Goal: Navigation & Orientation: Find specific page/section

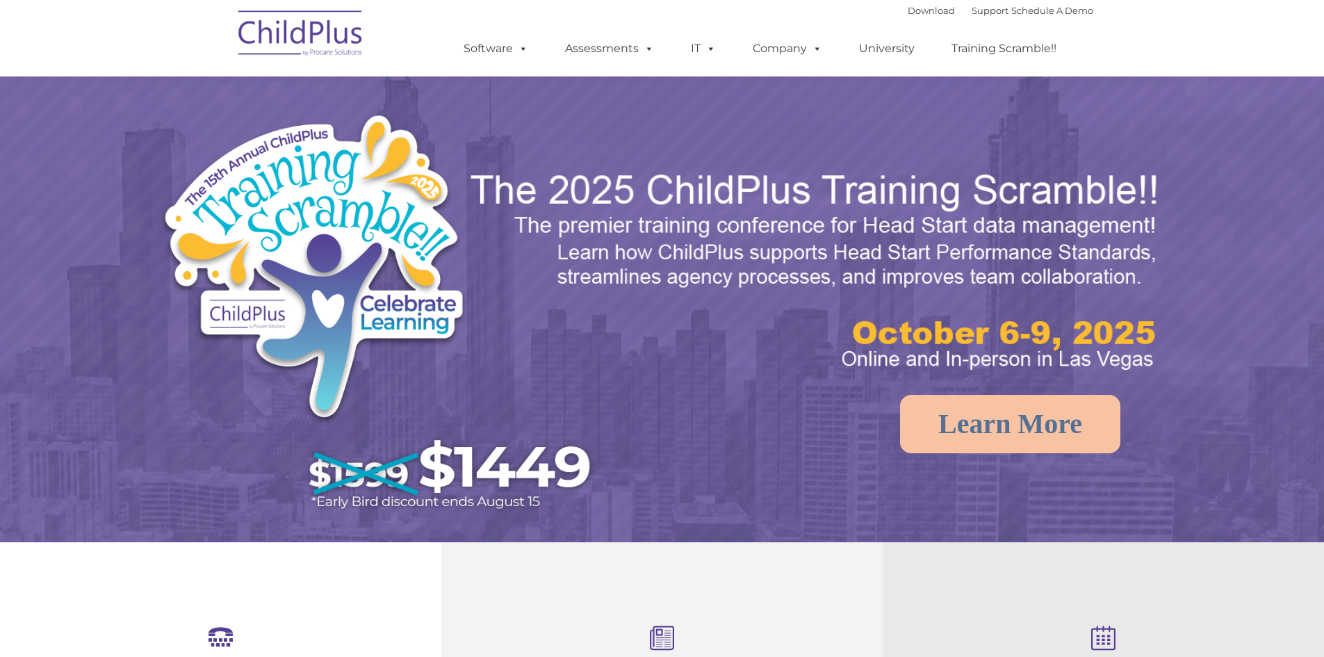
scroll to position [446, 0]
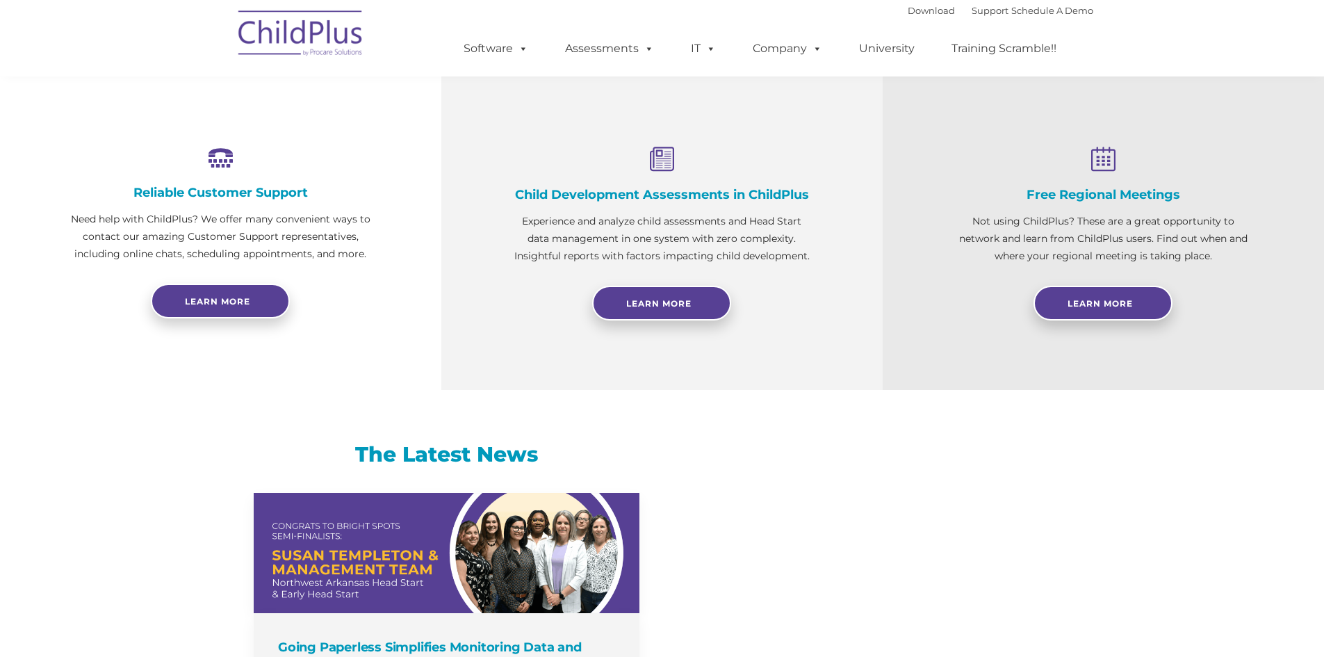
select select "MEDIUM"
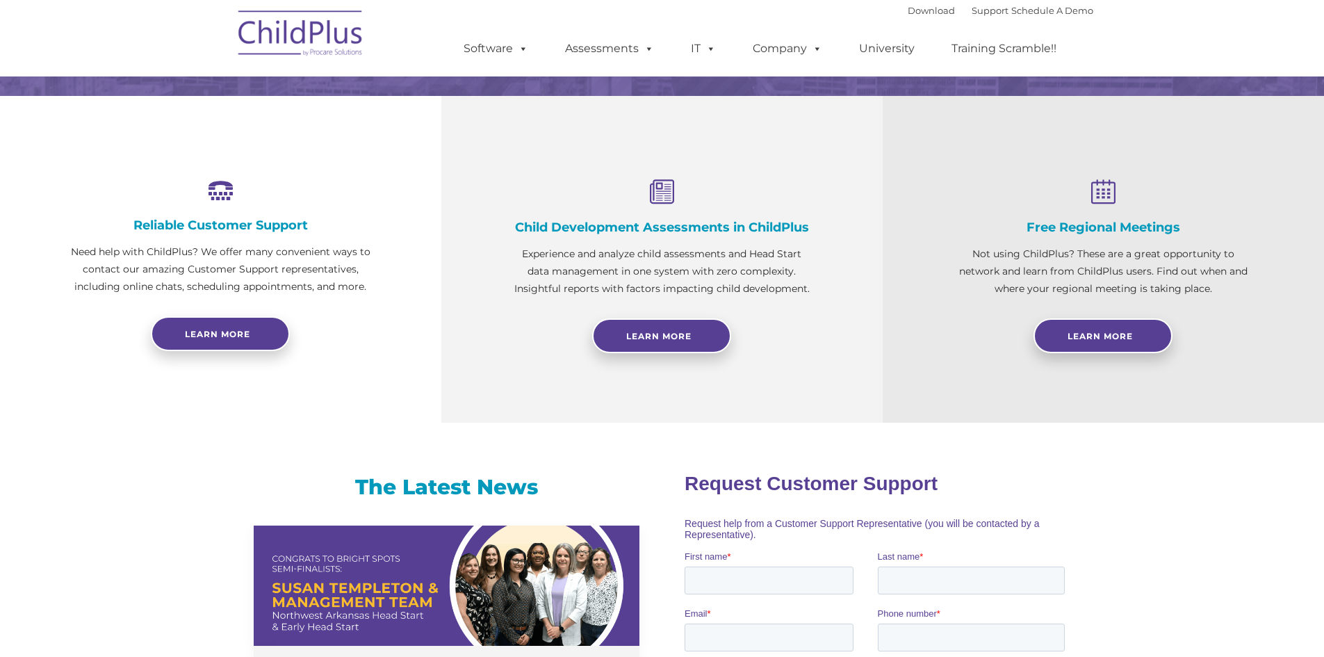
scroll to position [0, 0]
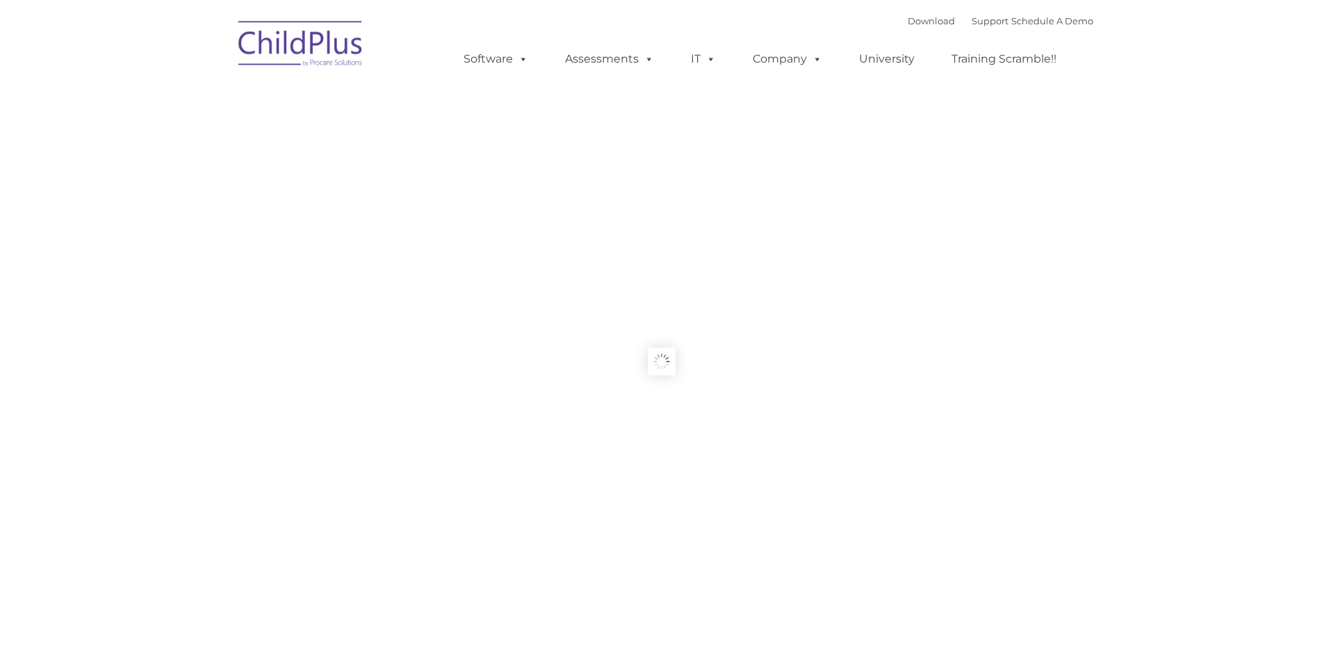
type input ""
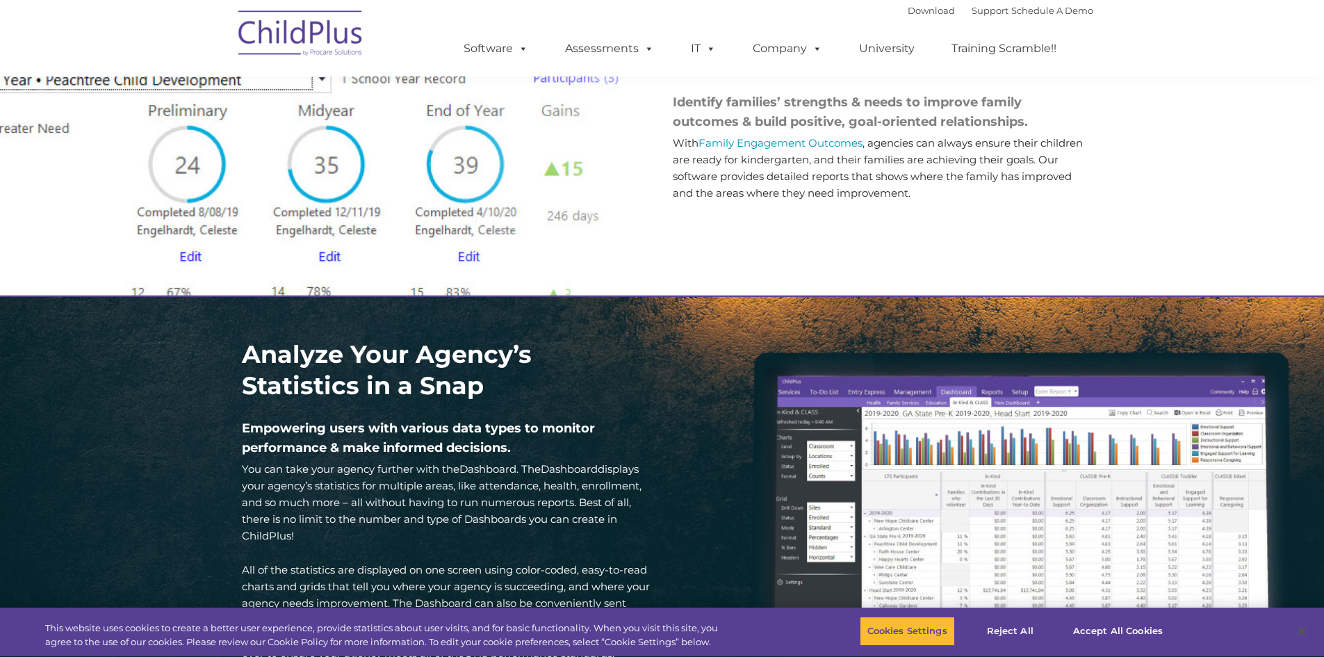
scroll to position [1645, 0]
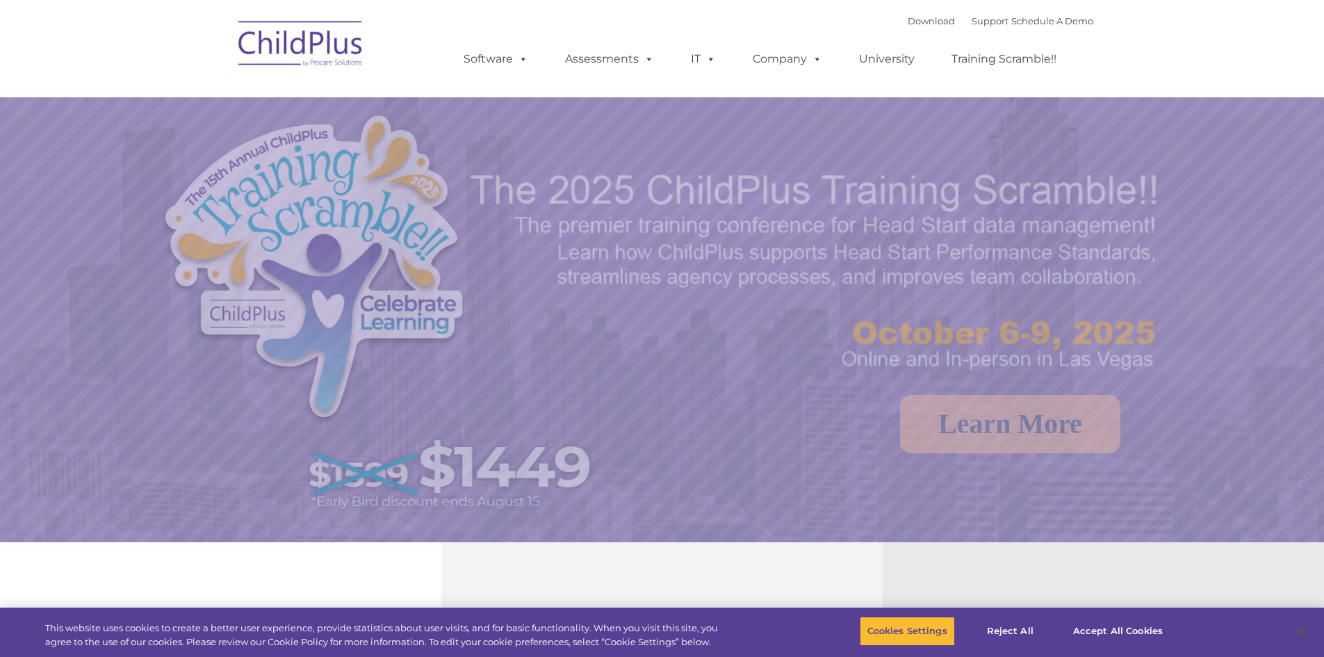
select select "MEDIUM"
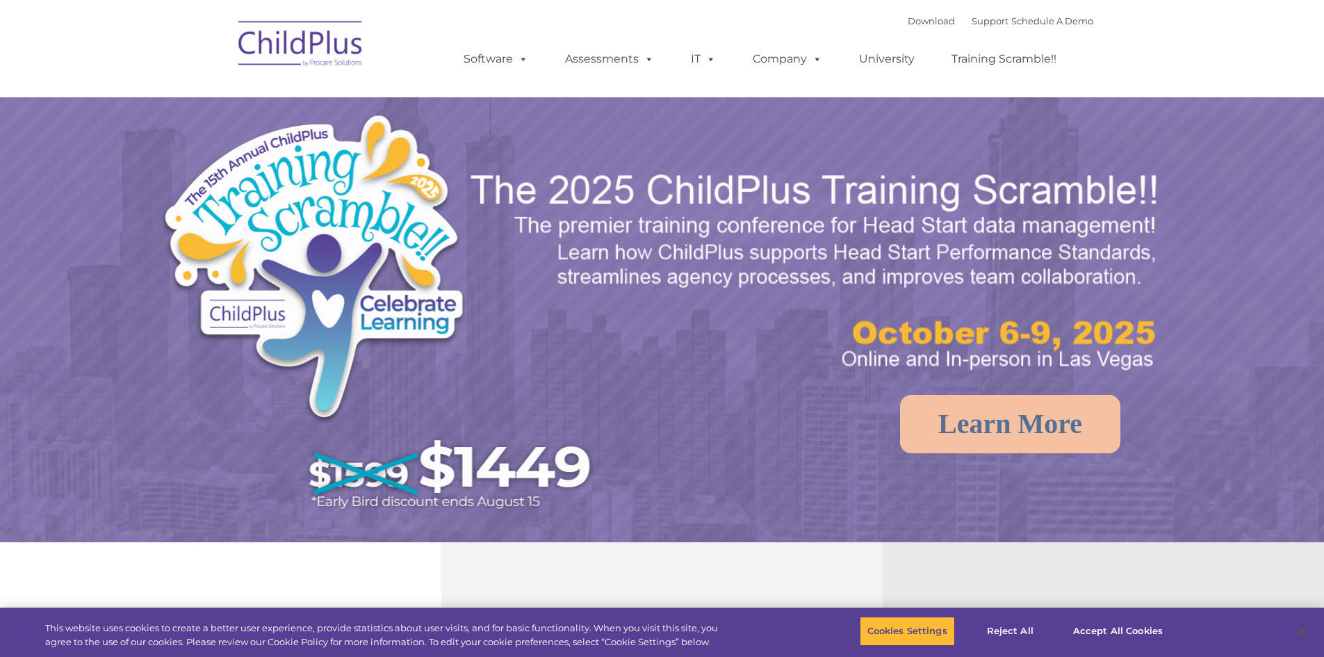
select select "MEDIUM"
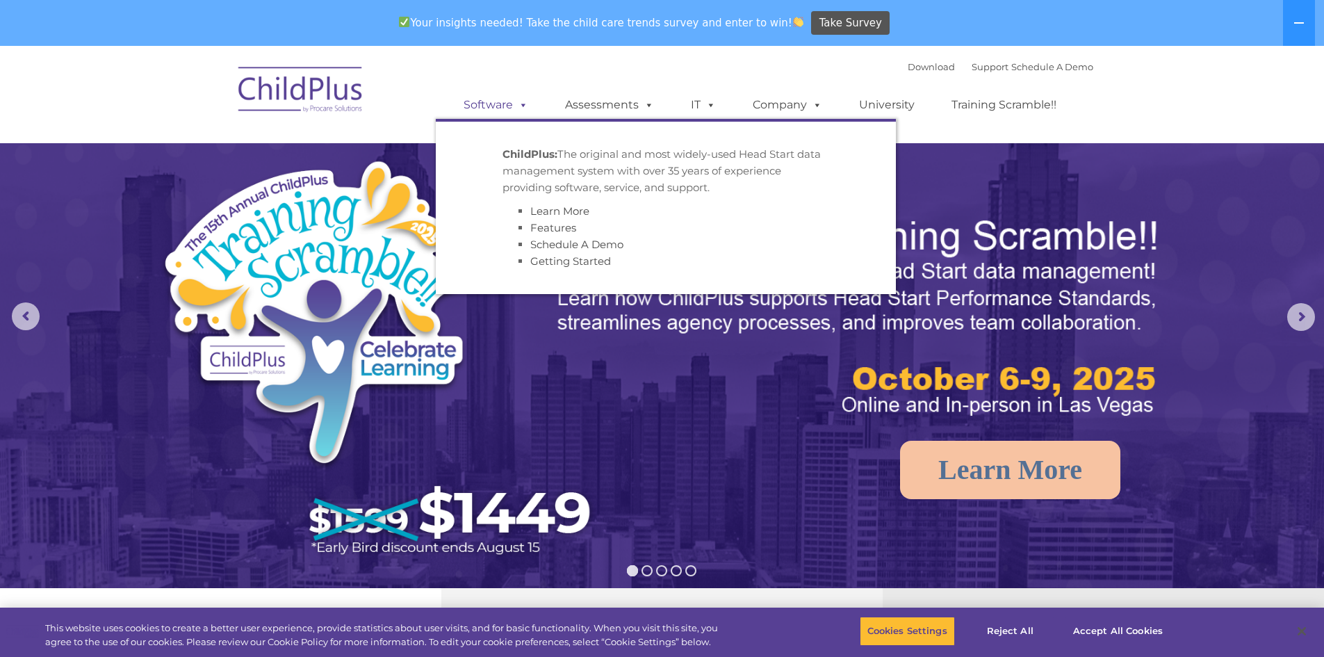
click at [514, 110] on span at bounding box center [520, 104] width 15 height 13
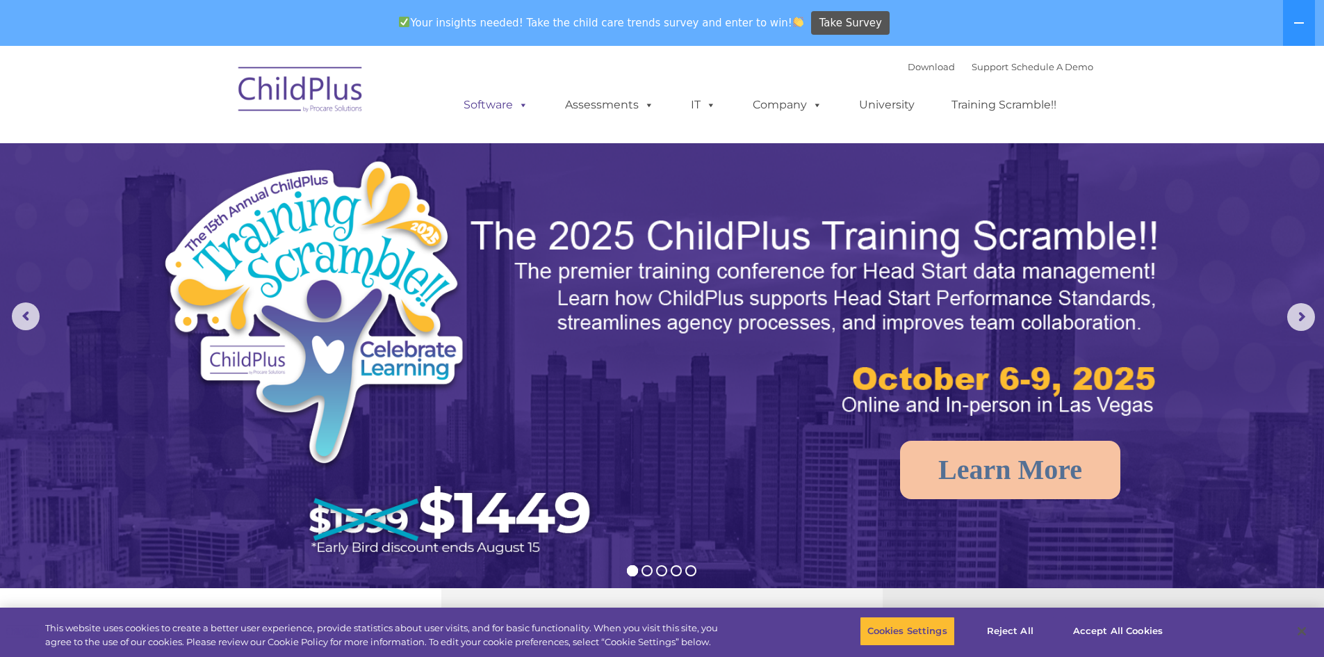
click at [517, 108] on span at bounding box center [520, 104] width 15 height 13
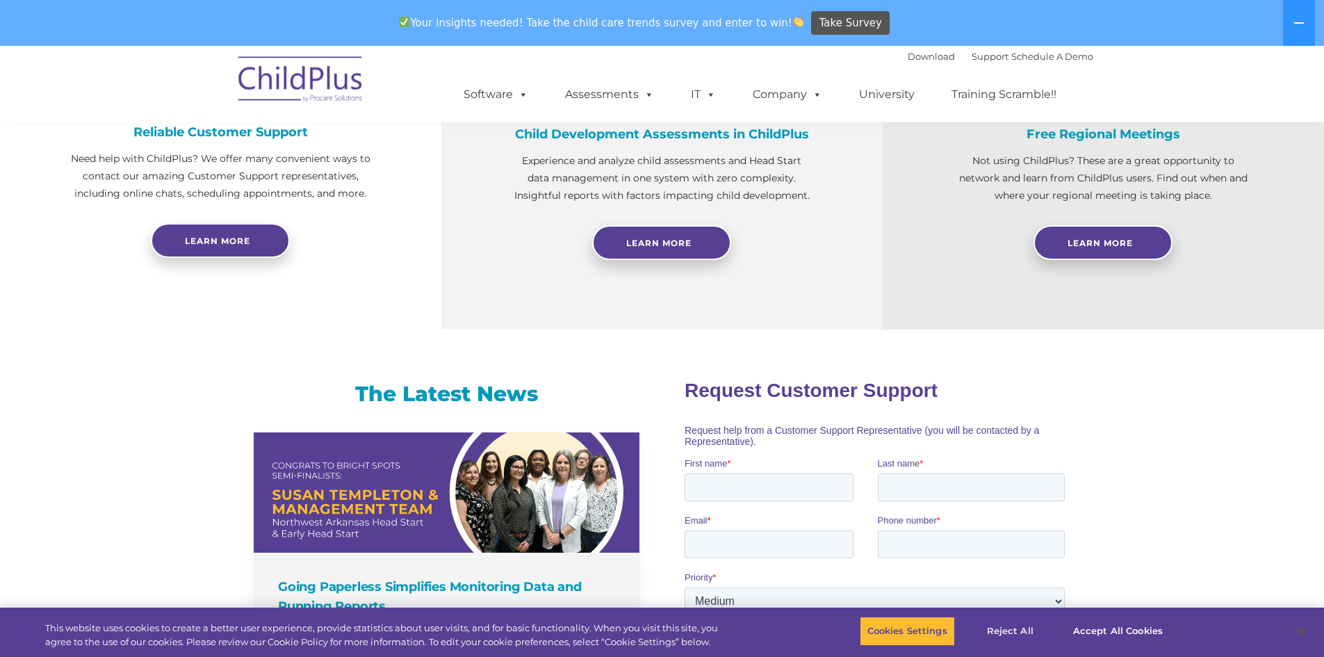
scroll to position [724, 0]
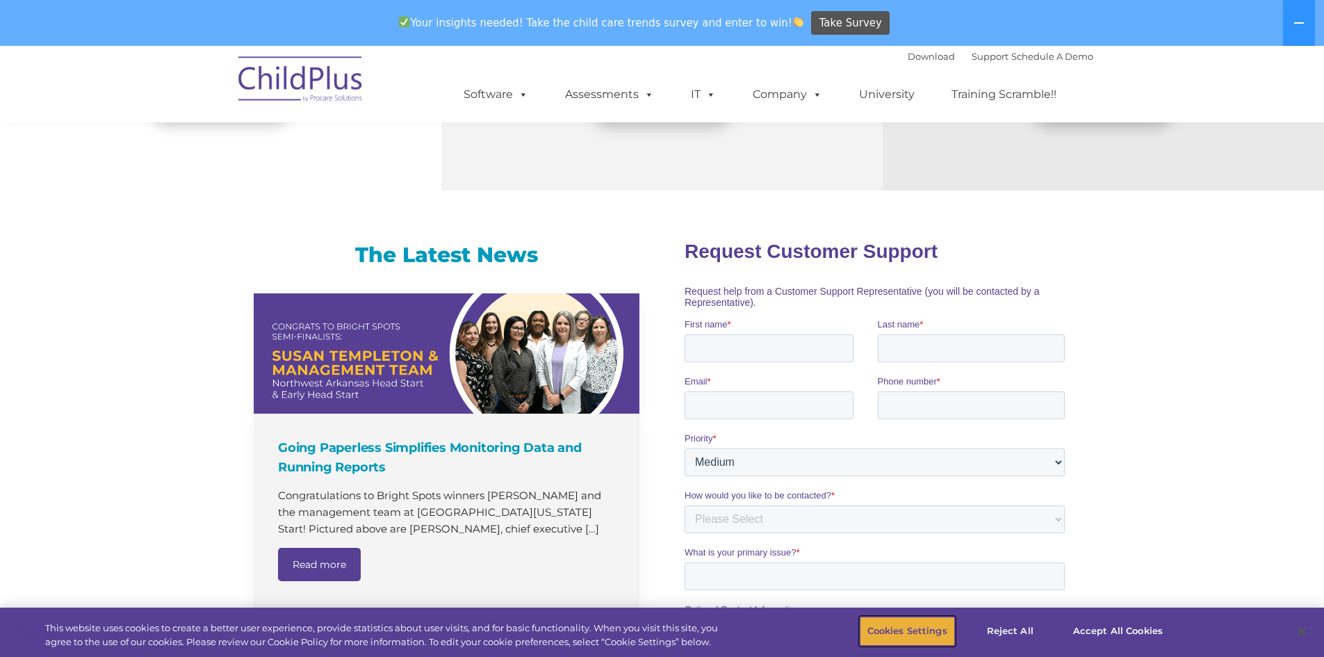
click at [939, 626] on button "Cookies Settings" at bounding box center [907, 631] width 95 height 29
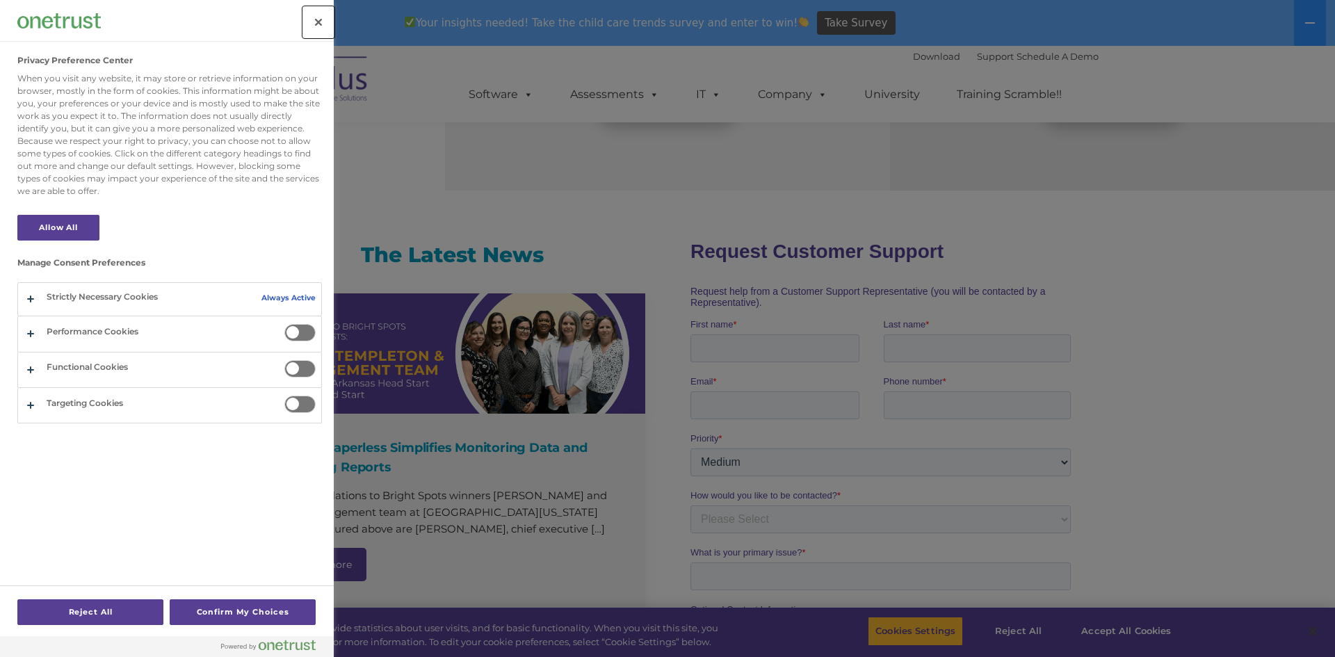
click at [319, 15] on button "Close" at bounding box center [318, 22] width 31 height 31
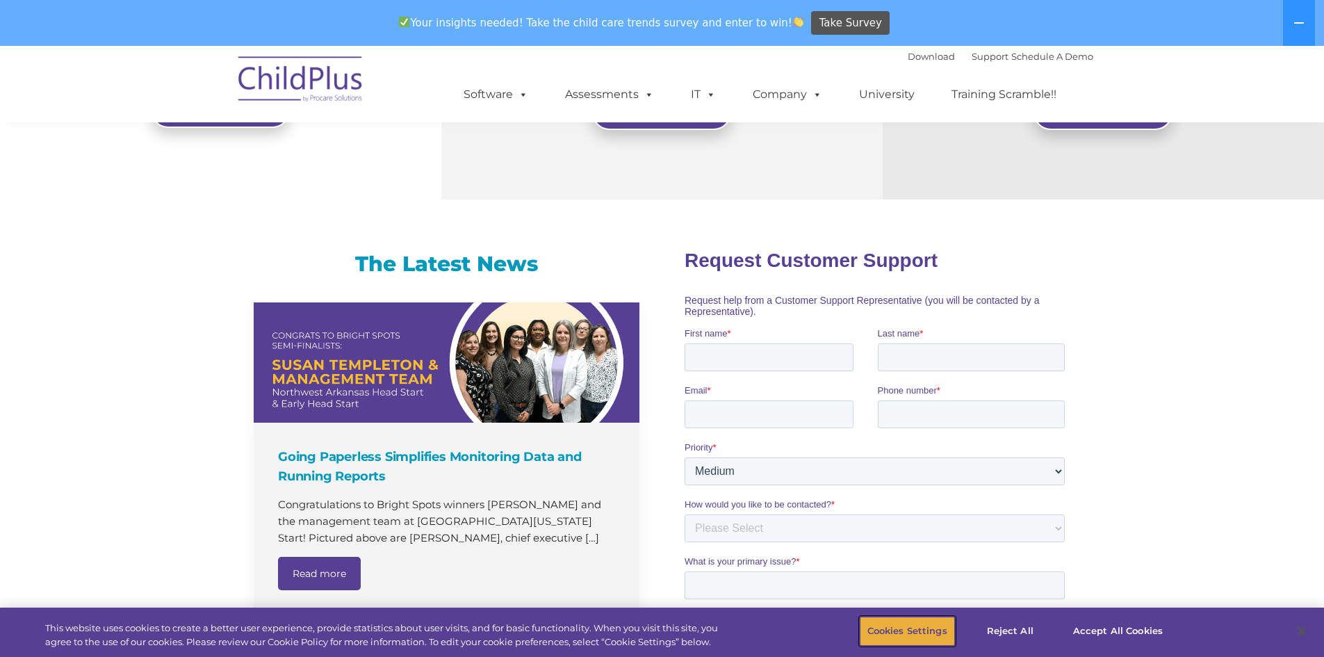
scroll to position [367, 0]
